Goal: Information Seeking & Learning: Learn about a topic

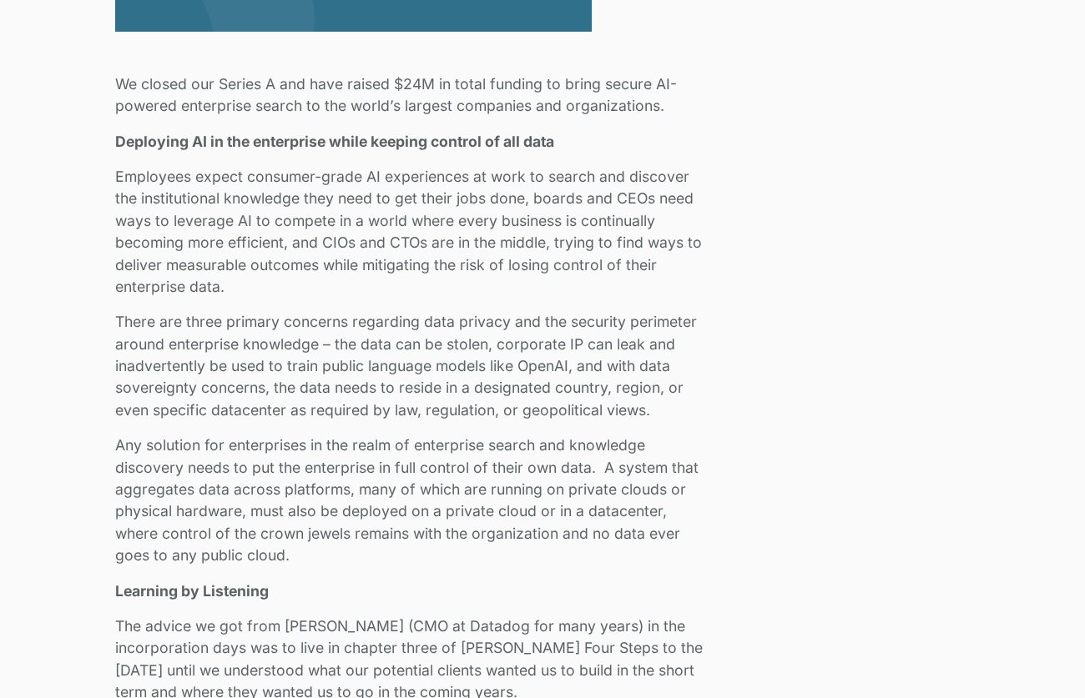
scroll to position [1001, 0]
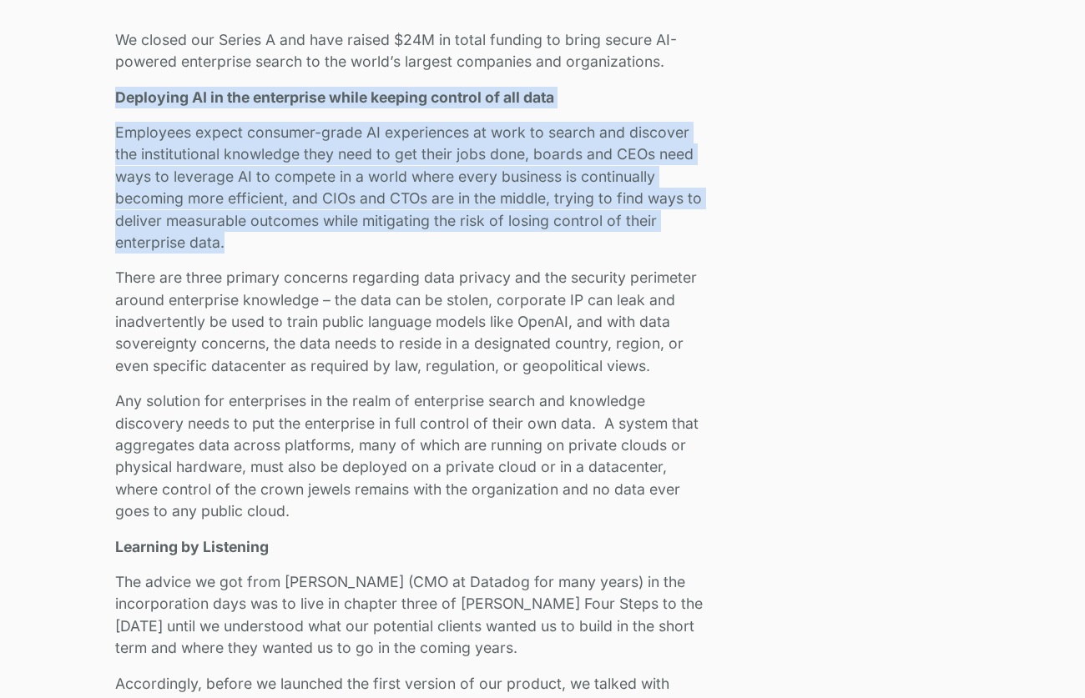
drag, startPoint x: 224, startPoint y: 241, endPoint x: 104, endPoint y: 90, distance: 193.0
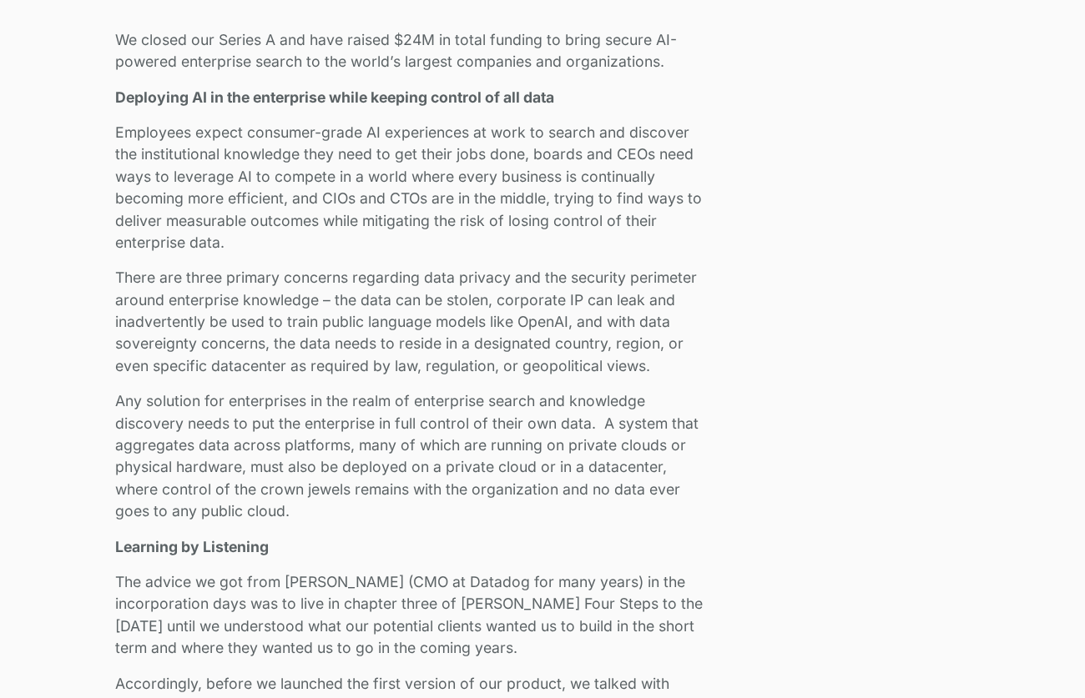
click at [160, 298] on p "There are three primary concerns regarding data privacy and the security perime…" at bounding box center [413, 322] width 596 height 110
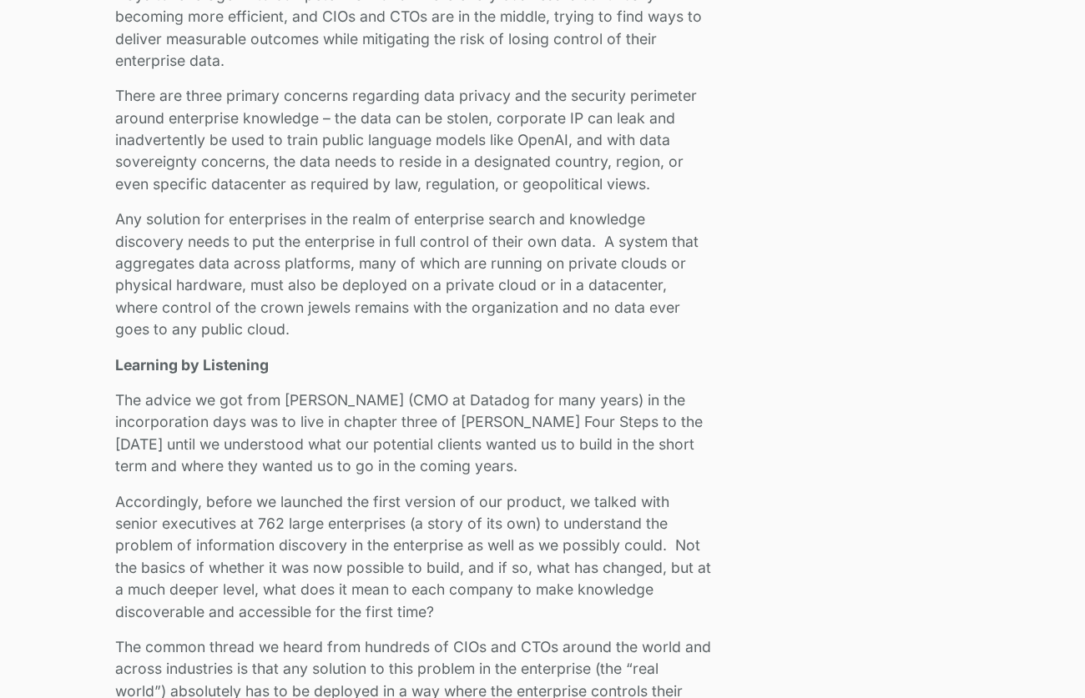
scroll to position [1202, 0]
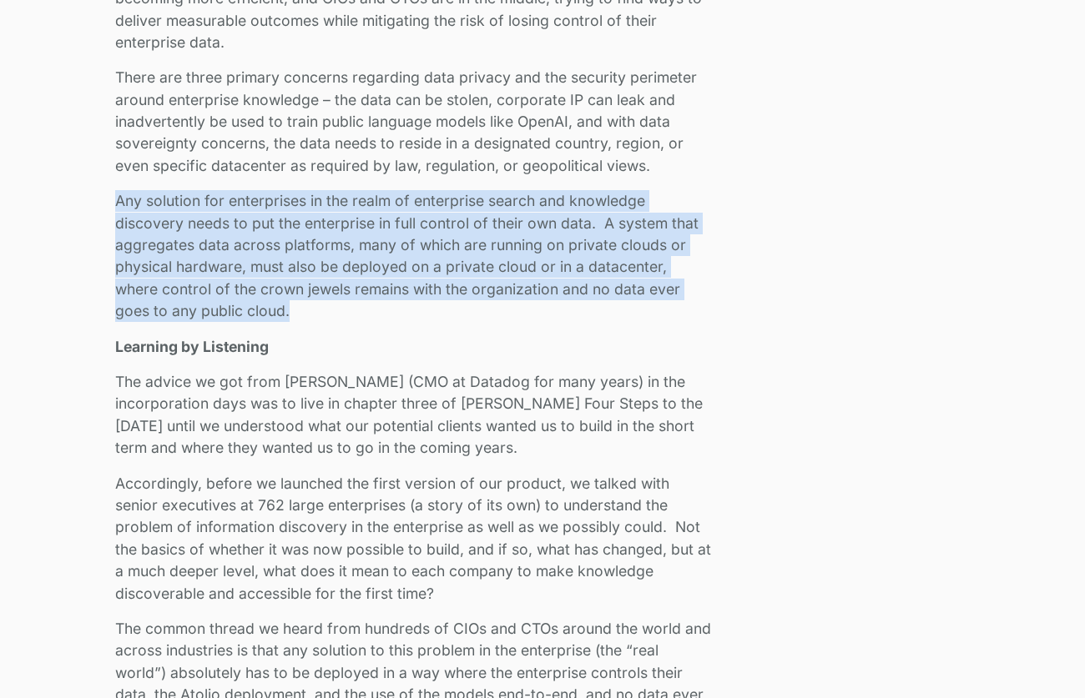
drag, startPoint x: 116, startPoint y: 202, endPoint x: 310, endPoint y: 321, distance: 228.1
click at [310, 321] on p "Any solution for enterprises in the realm of enterprise search and knowledge di…" at bounding box center [413, 256] width 596 height 132
click at [294, 311] on p "Any solution for enterprises in the realm of enterprise search and knowledge di…" at bounding box center [413, 256] width 596 height 132
drag, startPoint x: 295, startPoint y: 312, endPoint x: 96, endPoint y: 201, distance: 227.5
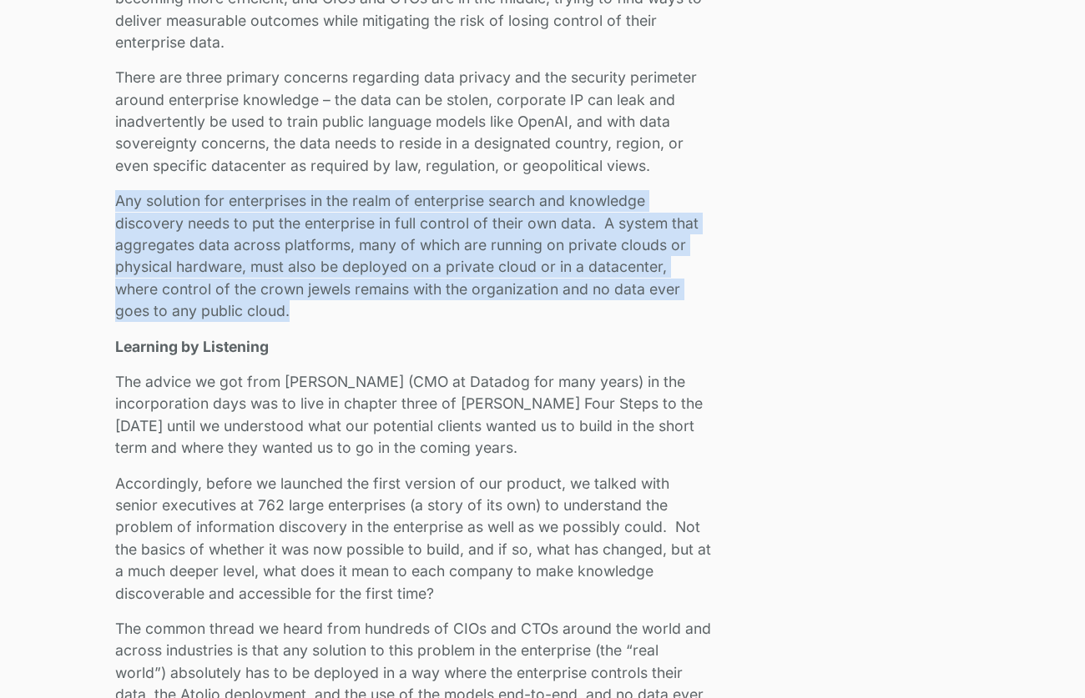
click at [144, 213] on p "Any solution for enterprises in the realm of enterprise search and knowledge di…" at bounding box center [413, 256] width 596 height 132
drag, startPoint x: 118, startPoint y: 202, endPoint x: 326, endPoint y: 311, distance: 235.5
click at [326, 311] on p "Any solution for enterprises in the realm of enterprise search and knowledge di…" at bounding box center [413, 256] width 596 height 132
click at [315, 309] on p "Any solution for enterprises in the realm of enterprise search and knowledge di…" at bounding box center [413, 256] width 596 height 132
drag, startPoint x: 310, startPoint y: 310, endPoint x: 90, endPoint y: 203, distance: 244.5
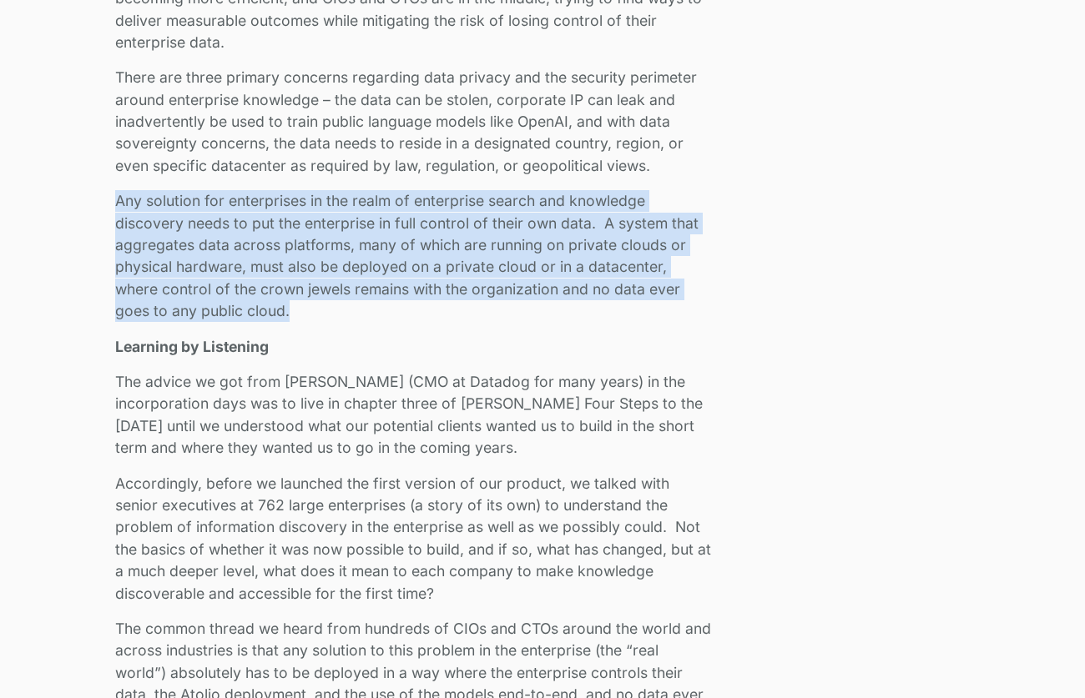
click at [119, 203] on p "Any solution for enterprises in the realm of enterprise search and knowledge di…" at bounding box center [413, 256] width 596 height 132
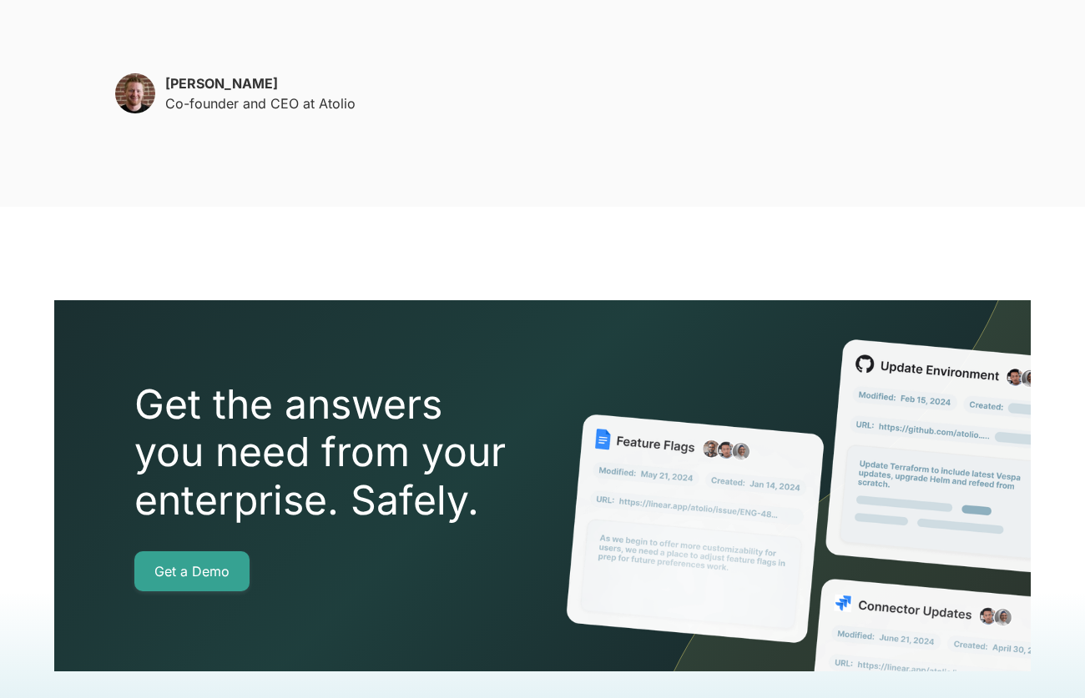
scroll to position [4306, 0]
